Goal: Transaction & Acquisition: Purchase product/service

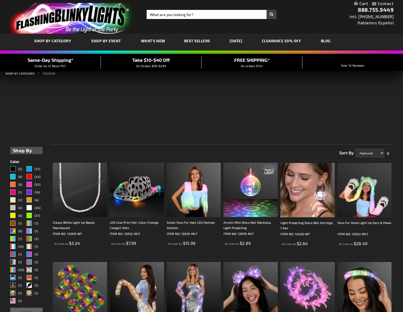
scroll to position [31, 0]
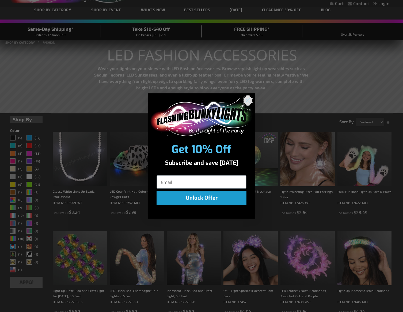
click at [250, 98] on circle "Close dialog" at bounding box center [247, 100] width 9 height 9
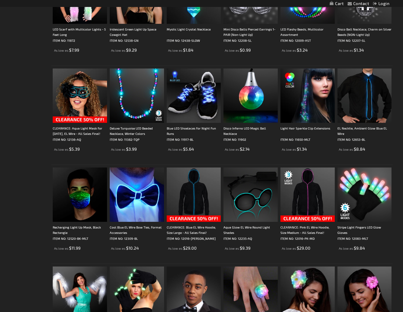
scroll to position [715, 0]
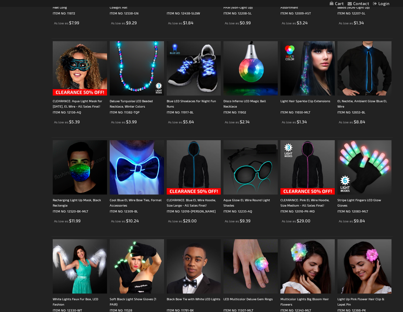
click at [139, 171] on img at bounding box center [137, 167] width 54 height 54
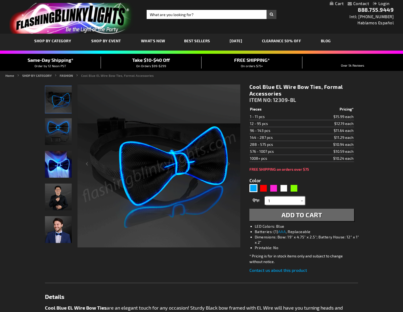
click at [295, 204] on input "1" at bounding box center [285, 201] width 39 height 8
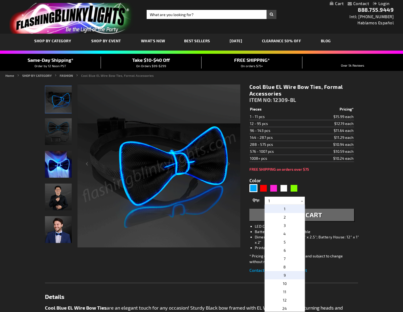
click at [283, 273] on p "9" at bounding box center [284, 275] width 40 height 8
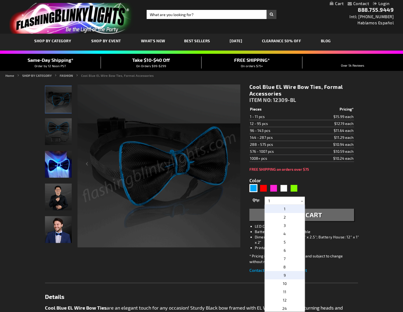
type input "9"
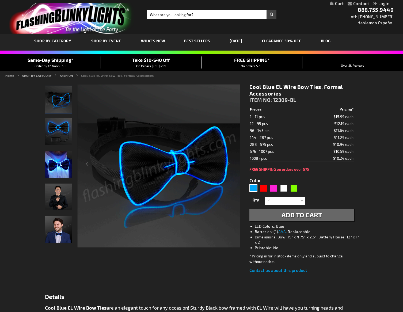
click at [317, 213] on span "Add to Cart" at bounding box center [301, 215] width 41 height 8
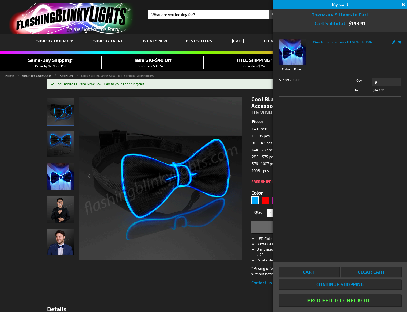
click at [360, 274] on span "Clear Cart" at bounding box center [371, 271] width 27 height 5
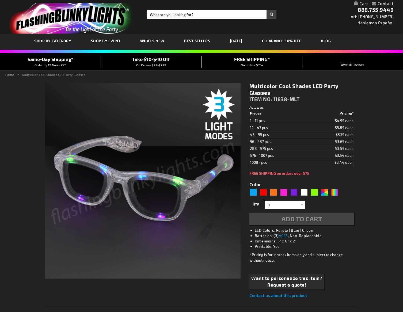
type input "5659"
